Goal: Information Seeking & Learning: Find specific page/section

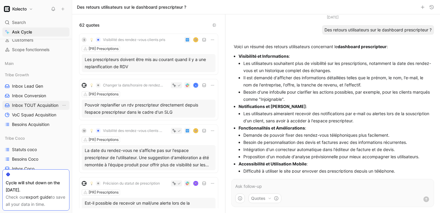
scroll to position [66, 0]
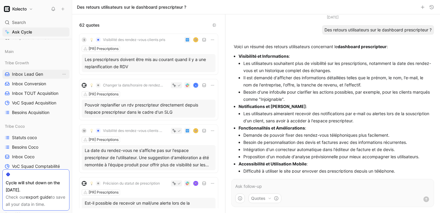
click at [36, 74] on span "Inbox Lead Gen" at bounding box center [27, 74] width 31 height 6
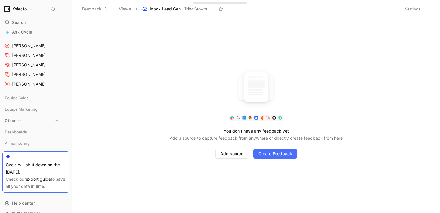
scroll to position [355, 0]
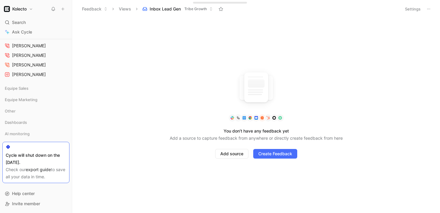
click at [43, 177] on div "Check our export guide to save all your data in time." at bounding box center [36, 173] width 61 height 14
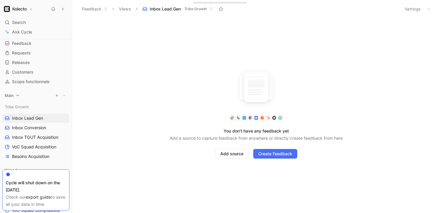
scroll to position [28, 0]
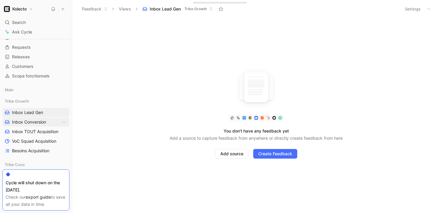
click at [38, 121] on span "Inbox Conversion" at bounding box center [29, 122] width 34 height 6
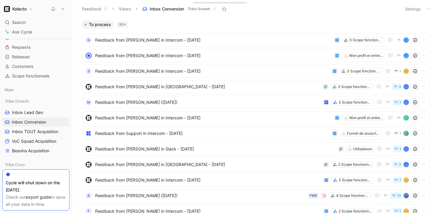
click at [39, 117] on div "Tribe Growth Inbox Lead Gen Inbox Conversion Inbox TOUT Acquisition VoC Squad A…" at bounding box center [35, 126] width 67 height 59
click at [39, 113] on span "Inbox Lead Gen" at bounding box center [27, 113] width 31 height 6
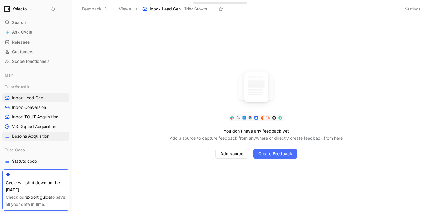
scroll to position [47, 0]
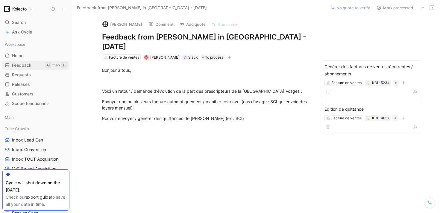
click at [45, 64] on div "G" at bounding box center [48, 65] width 6 height 6
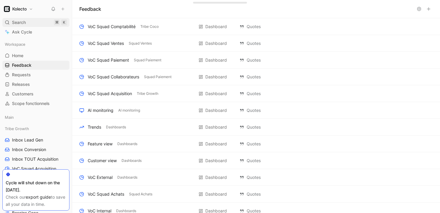
click at [40, 22] on div "Search ⌘ K" at bounding box center [35, 22] width 67 height 9
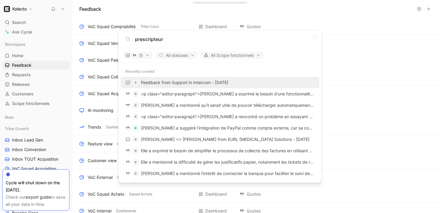
type input "prescripteur"
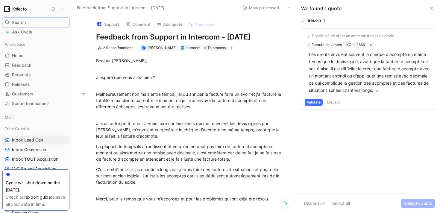
click at [41, 140] on span "Inbox Lead Gen" at bounding box center [27, 140] width 31 height 6
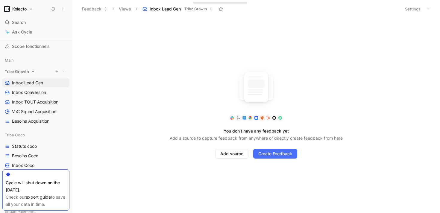
scroll to position [58, 0]
click at [38, 119] on span "Besoins Acquisition" at bounding box center [30, 120] width 37 height 6
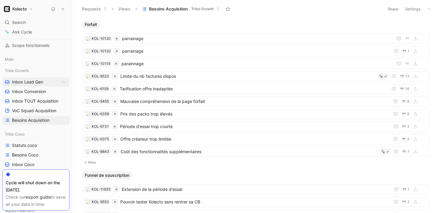
click at [36, 83] on span "Inbox Lead Gen" at bounding box center [27, 82] width 31 height 6
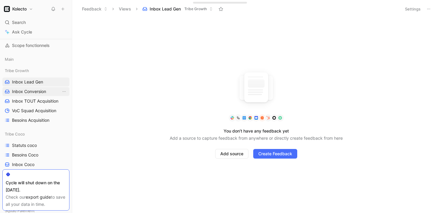
click at [36, 90] on span "Inbox Conversion" at bounding box center [29, 92] width 34 height 6
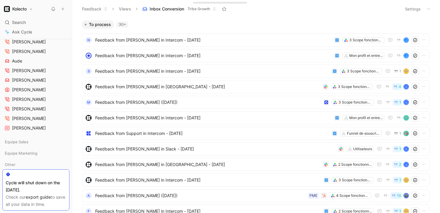
scroll to position [307, 0]
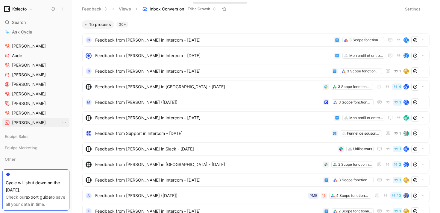
click at [30, 123] on span "[PERSON_NAME]" at bounding box center [29, 123] width 34 height 6
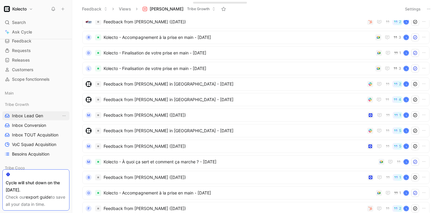
scroll to position [22, 0]
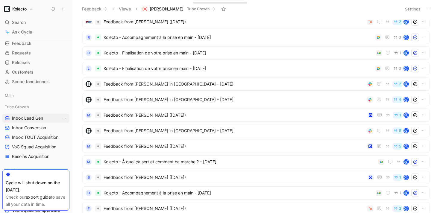
click at [24, 114] on link "Inbox Lead Gen" at bounding box center [35, 118] width 67 height 9
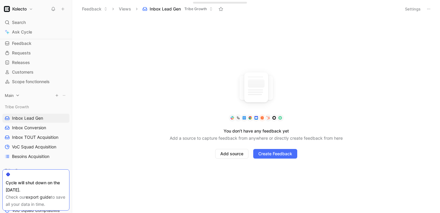
click at [16, 97] on icon at bounding box center [18, 95] width 4 height 4
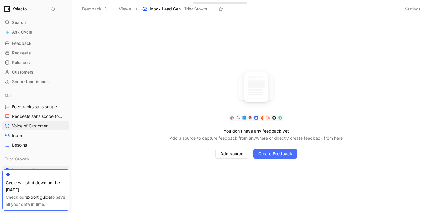
click at [25, 124] on span "Voice of Customer" at bounding box center [30, 126] width 36 height 6
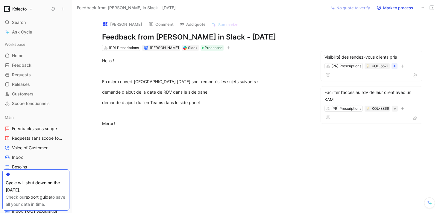
scroll to position [4, 0]
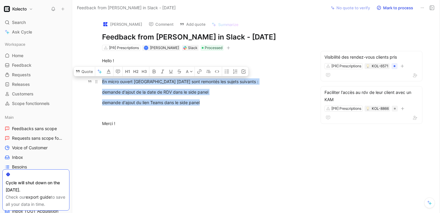
drag, startPoint x: 215, startPoint y: 108, endPoint x: 108, endPoint y: 83, distance: 109.4
click at [101, 84] on div "Hello ! En micro ouvert Val de France aujourd'hui sont remontés les sujets suiv…" at bounding box center [206, 97] width 242 height 93
click at [135, 97] on p "demande d'ajout de la date de RDV dans le side panel" at bounding box center [206, 92] width 230 height 10
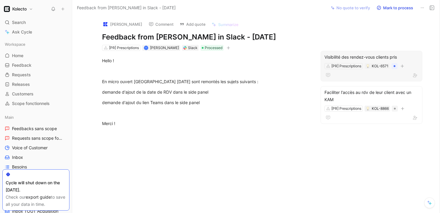
click at [366, 61] on div "Visibilité des rendez-vous clients pris" at bounding box center [372, 57] width 94 height 7
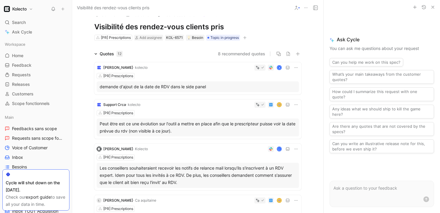
scroll to position [11, 0]
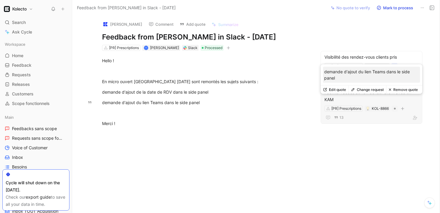
click at [383, 103] on div "Faciliter l'accès au rdv de leur client avec un KAM" at bounding box center [372, 96] width 94 height 14
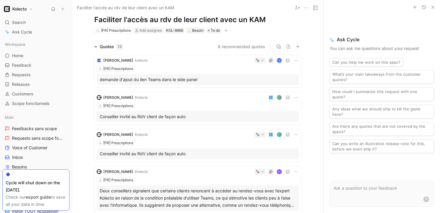
scroll to position [17, 0]
click at [170, 117] on div "Conseiller invité au RdV client de façon auto" at bounding box center [198, 116] width 196 height 7
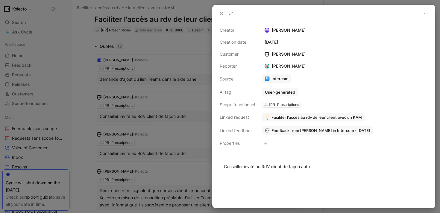
click at [168, 134] on div at bounding box center [220, 106] width 440 height 213
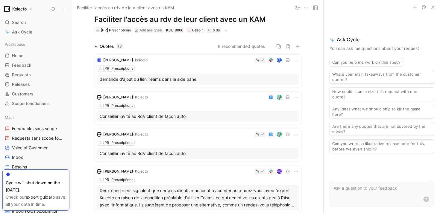
click at [164, 152] on div "Conseiller invité au RdV client de façon auto" at bounding box center [198, 153] width 196 height 7
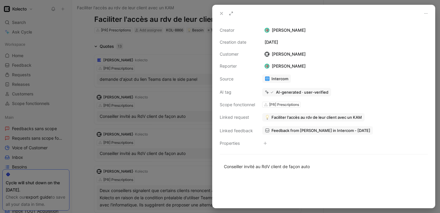
click at [164, 139] on div at bounding box center [220, 106] width 440 height 213
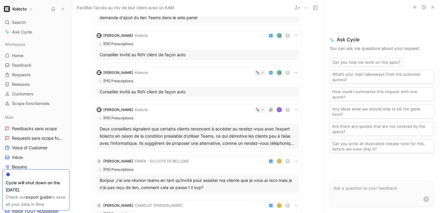
scroll to position [83, 0]
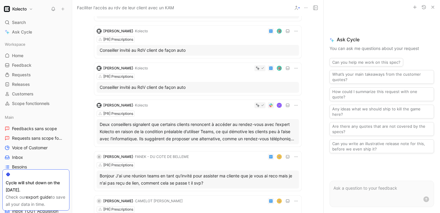
click at [164, 131] on div "Deux conseillers signalent que certains clients renoncent à accéder au rendez-v…" at bounding box center [198, 132] width 196 height 22
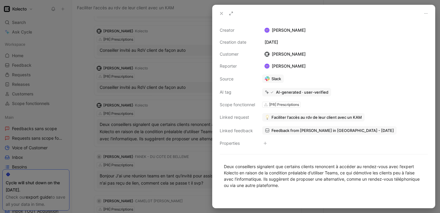
click at [164, 131] on div at bounding box center [220, 106] width 440 height 213
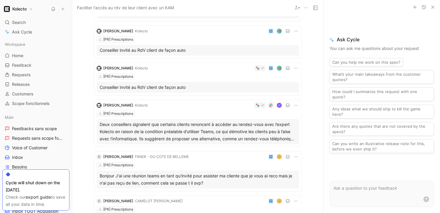
click at [164, 131] on div "Deux conseillers signalent que certains clients renoncent à accéder au rendez-v…" at bounding box center [198, 132] width 196 height 22
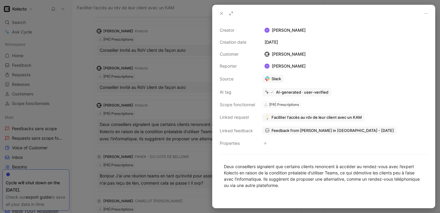
click at [164, 131] on div at bounding box center [220, 106] width 440 height 213
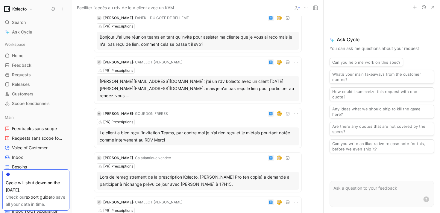
scroll to position [226, 0]
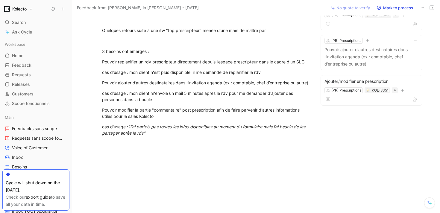
scroll to position [59, 0]
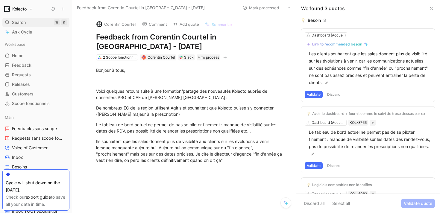
click at [22, 19] on span "Search" at bounding box center [19, 22] width 14 height 7
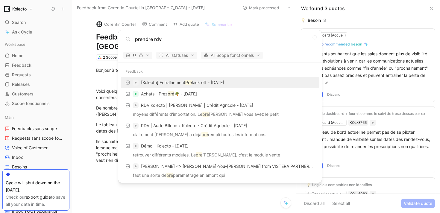
type input "prendre rdv"
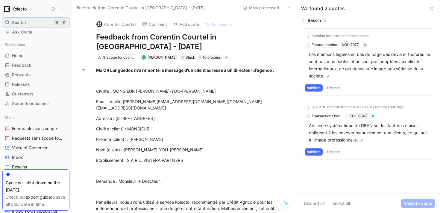
click at [43, 23] on div "Search ⌘ K" at bounding box center [35, 22] width 67 height 9
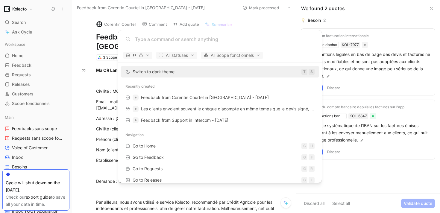
click at [148, 40] on input at bounding box center [225, 39] width 180 height 7
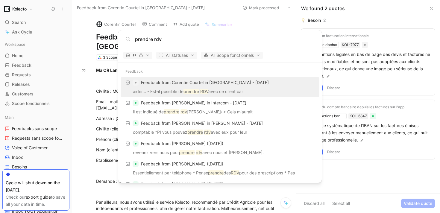
click at [172, 39] on input "prendre rdv" at bounding box center [225, 39] width 180 height 7
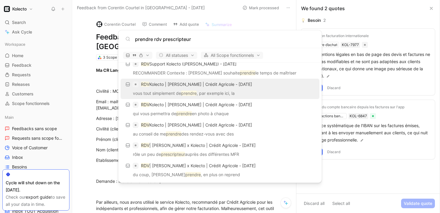
scroll to position [155, 0]
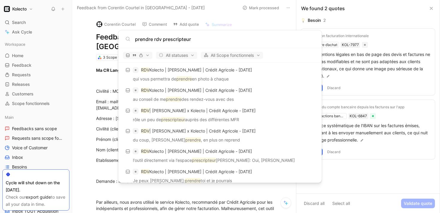
type input "prendre rdv prescripteur"
click at [247, 20] on body "Kolecto Search ⌘ K Ask Cycle Workspace Home G then H Feedback G then F Requests…" at bounding box center [220, 106] width 440 height 213
